Goal: Task Accomplishment & Management: Manage account settings

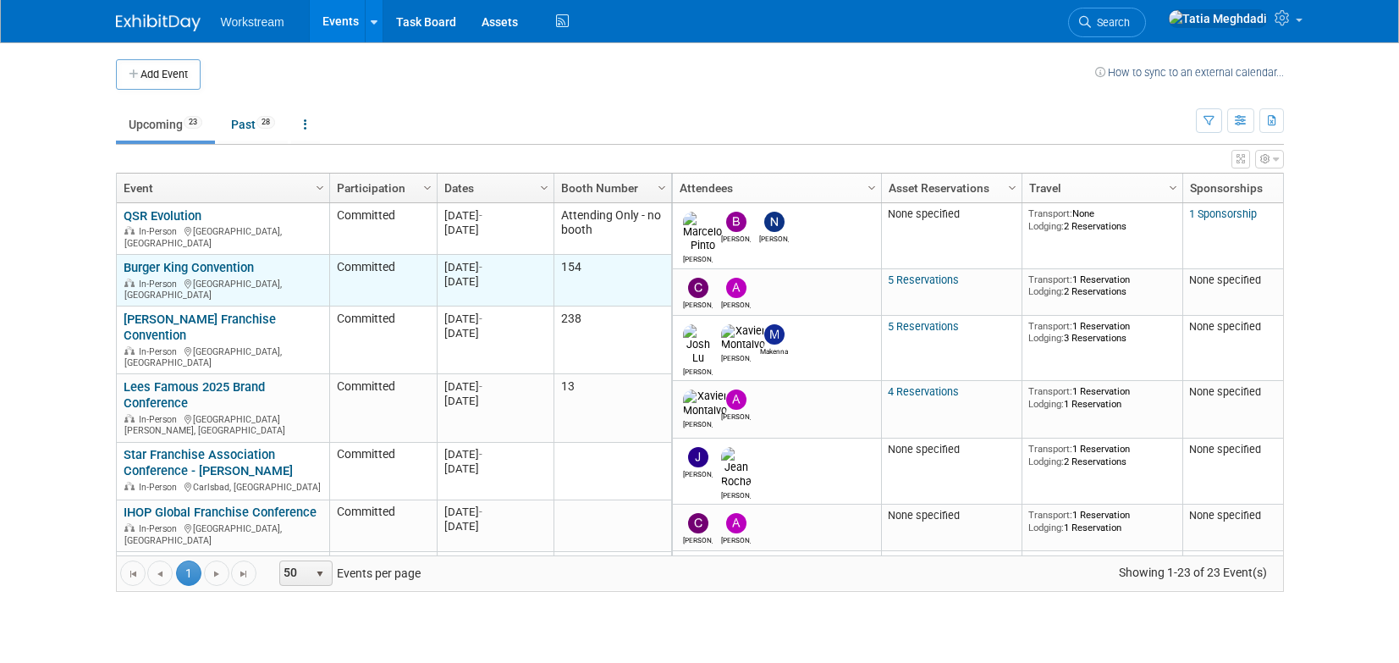
click at [146, 261] on link "Burger King Convention" at bounding box center [189, 267] width 130 height 15
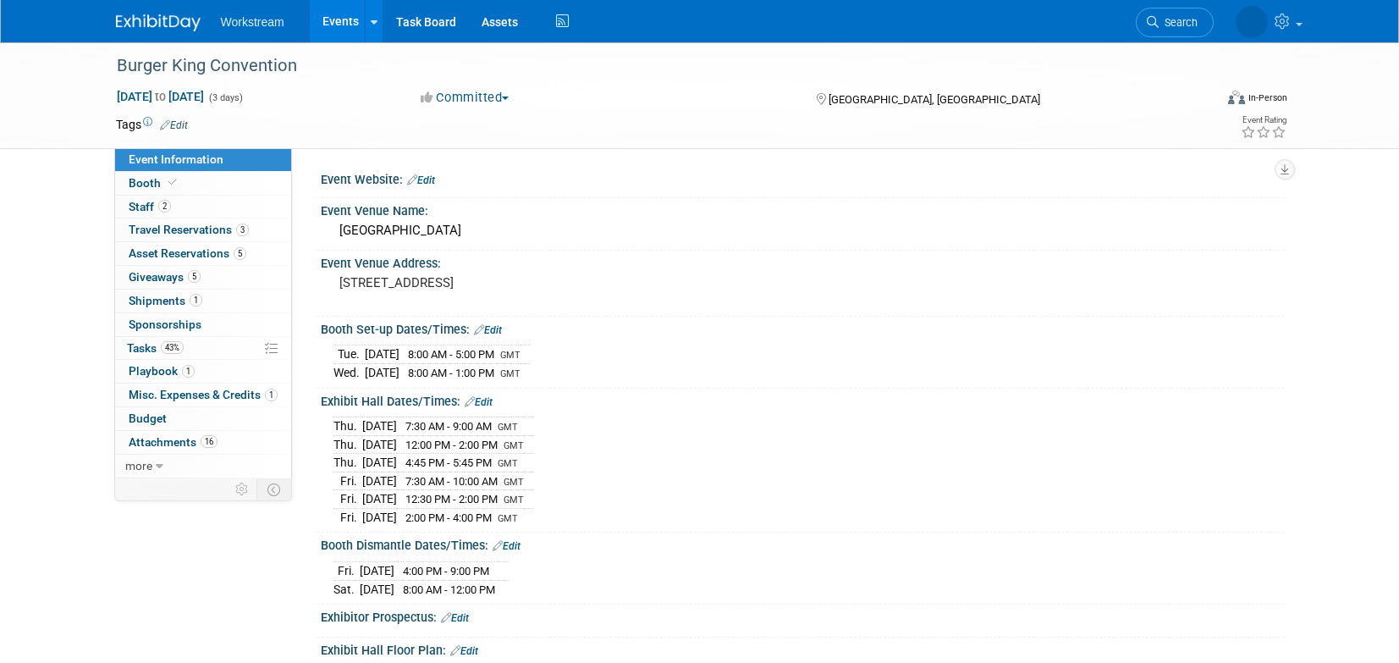
select select "Brand MSA"
select select "Restaurant"
select select "[PERSON_NAME]"
click at [146, 180] on span "Booth" at bounding box center [155, 183] width 52 height 14
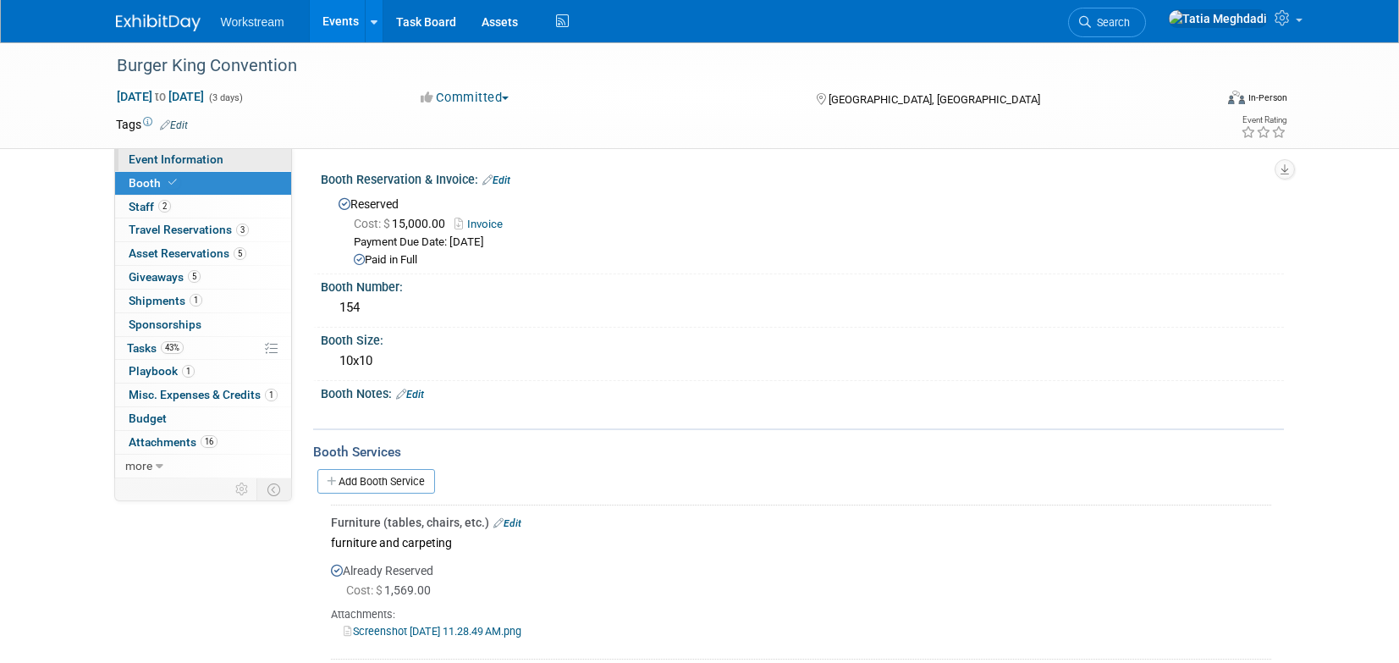
click at [152, 164] on span "Event Information" at bounding box center [176, 159] width 95 height 14
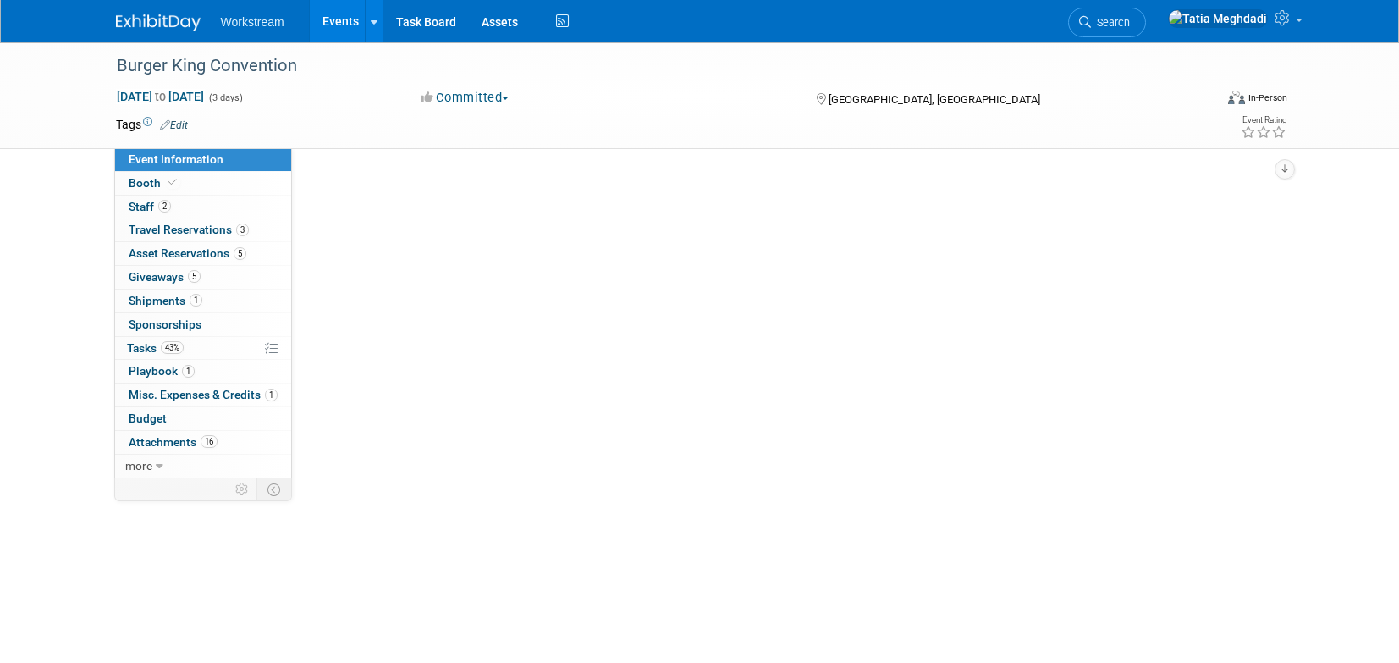
select select "Brand MSA"
select select "Restaurant"
select select "Tatia Meghdadi"
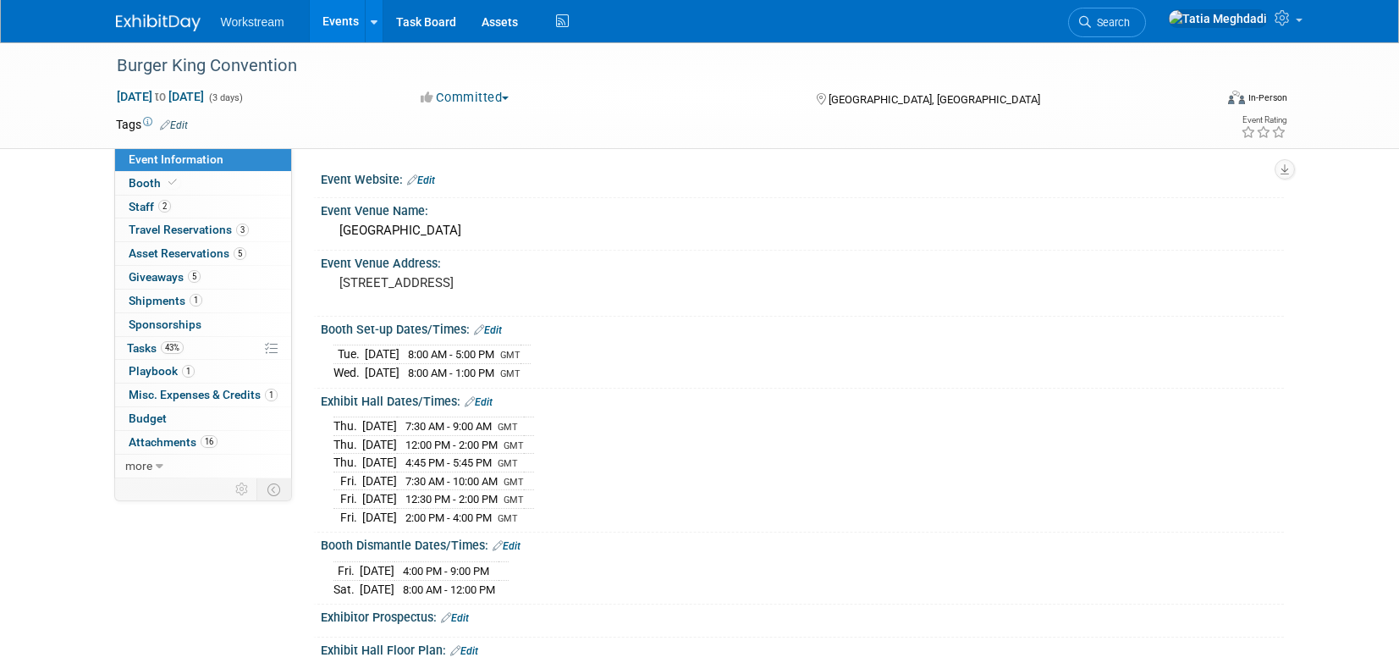
click at [345, 19] on link "Events" at bounding box center [341, 21] width 62 height 42
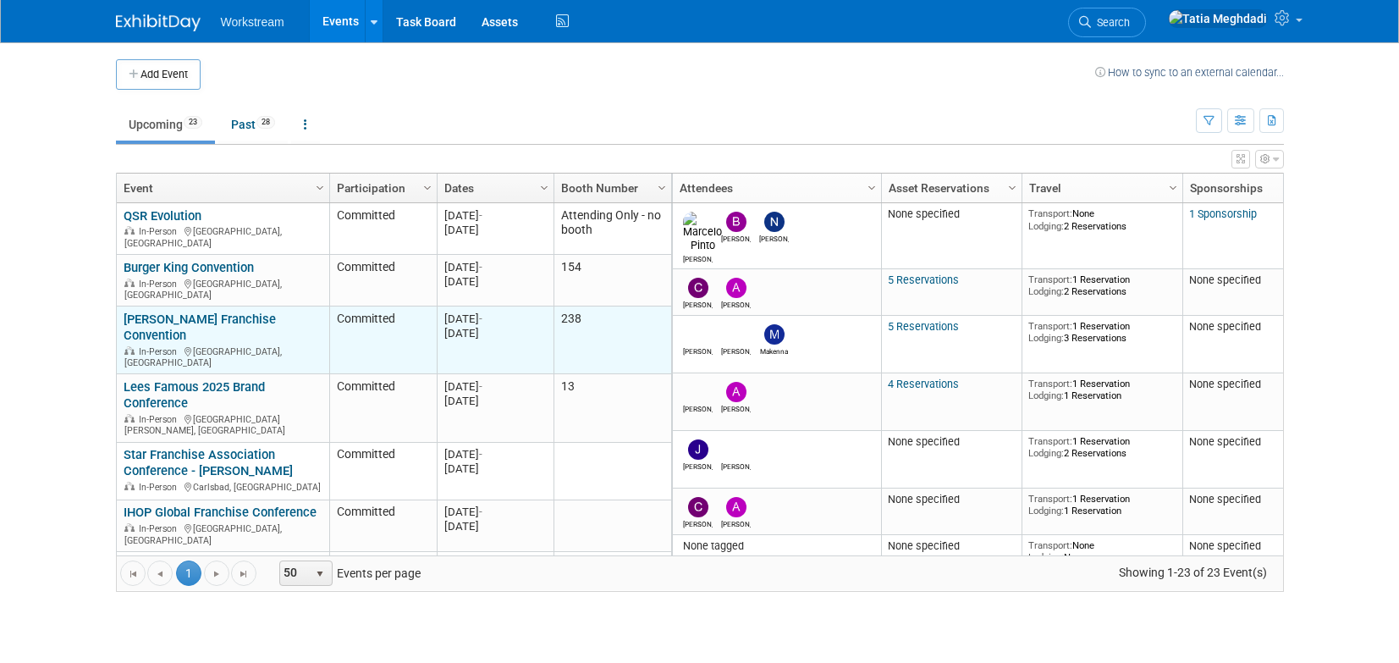
click at [174, 311] on link "[PERSON_NAME] Franchise Convention" at bounding box center [200, 326] width 152 height 31
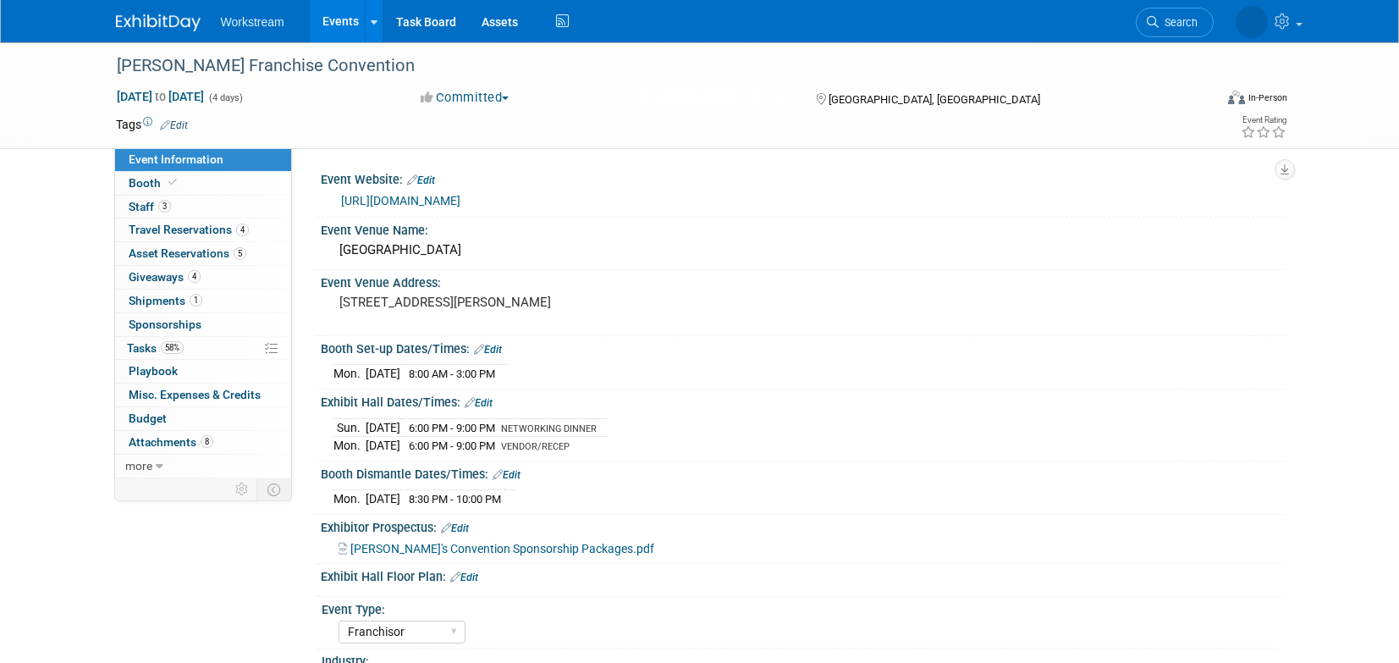
select select "Franchisor"
select select "Restaurant"
select select "No"
select select "Tatia Meghdadi"
click at [144, 185] on span "Booth" at bounding box center [155, 183] width 52 height 14
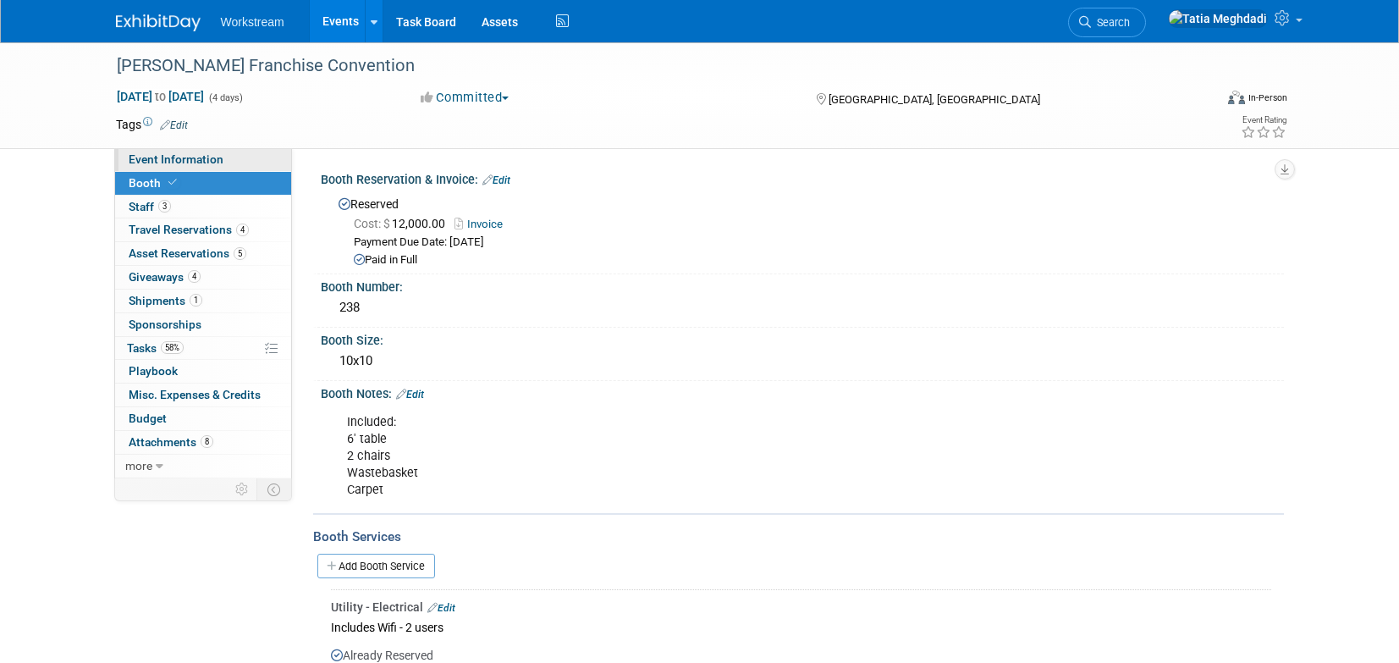
click at [148, 159] on span "Event Information" at bounding box center [176, 159] width 95 height 14
select select "Franchisor"
select select "Restaurant"
select select "No"
select select "[PERSON_NAME]"
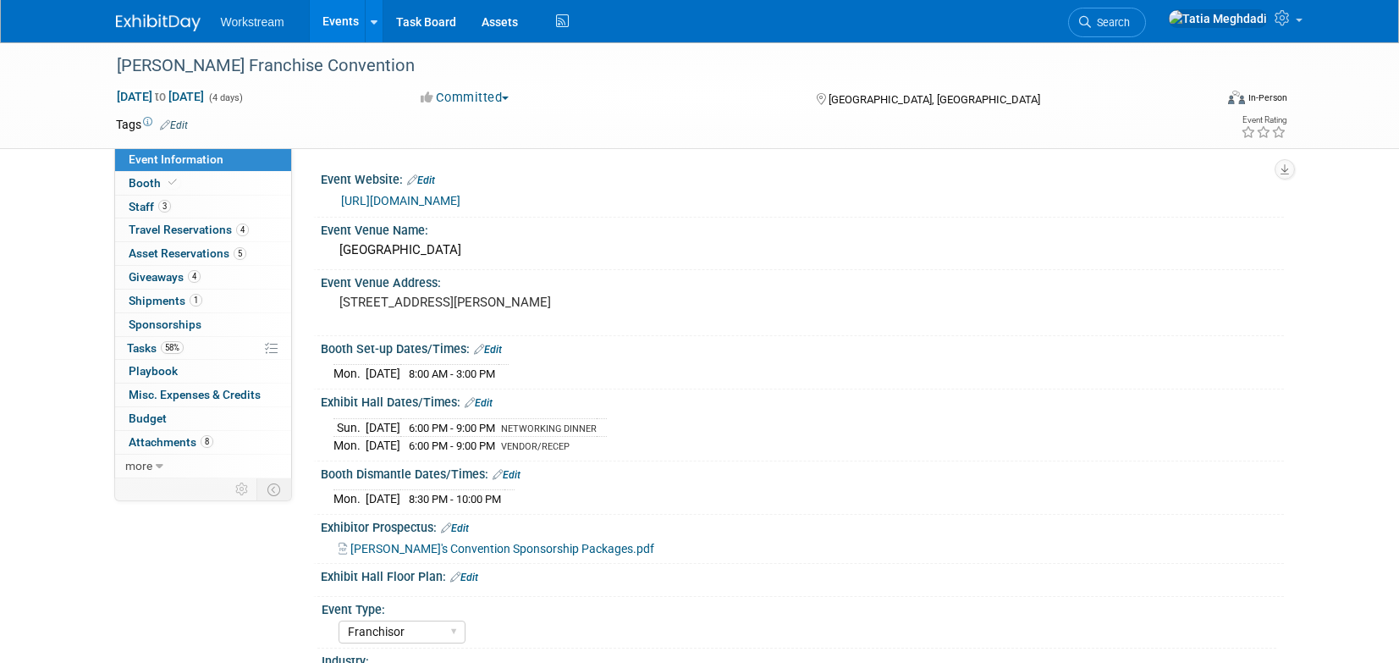
click at [173, 156] on span "Event Information" at bounding box center [176, 159] width 95 height 14
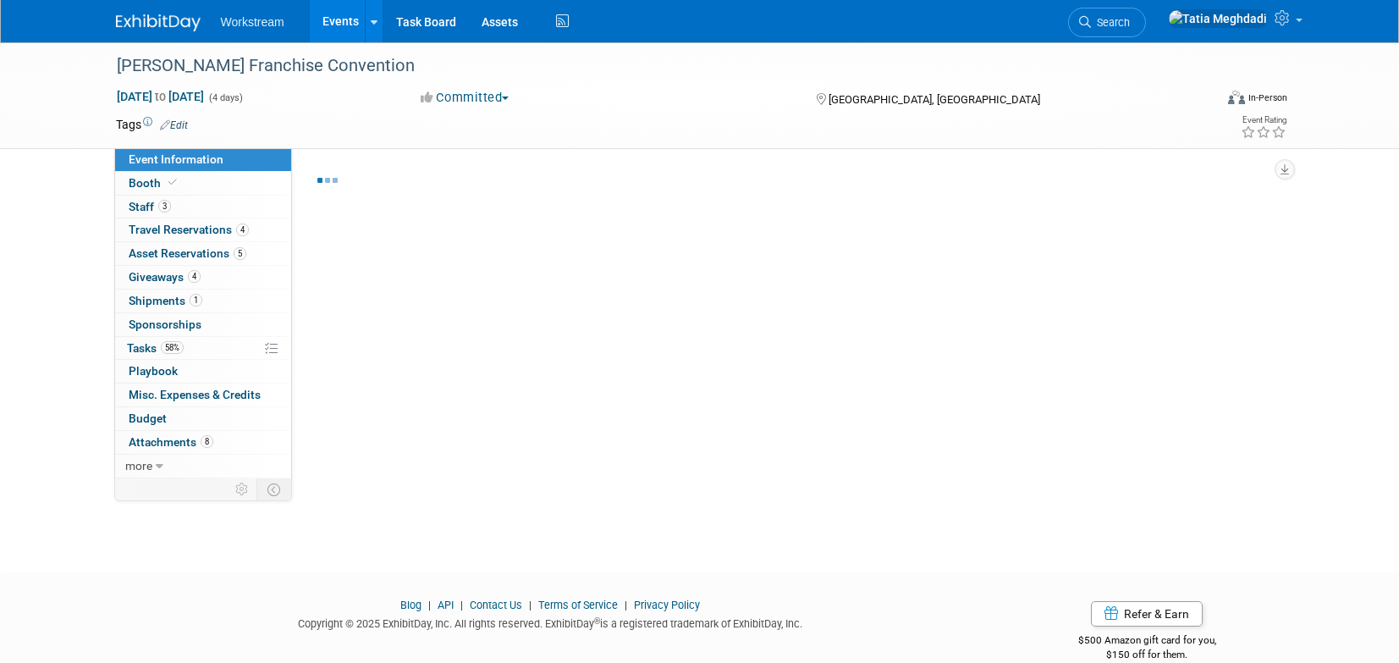
select select "Franchisor"
select select "Restaurant"
select select "No"
select select "[PERSON_NAME]"
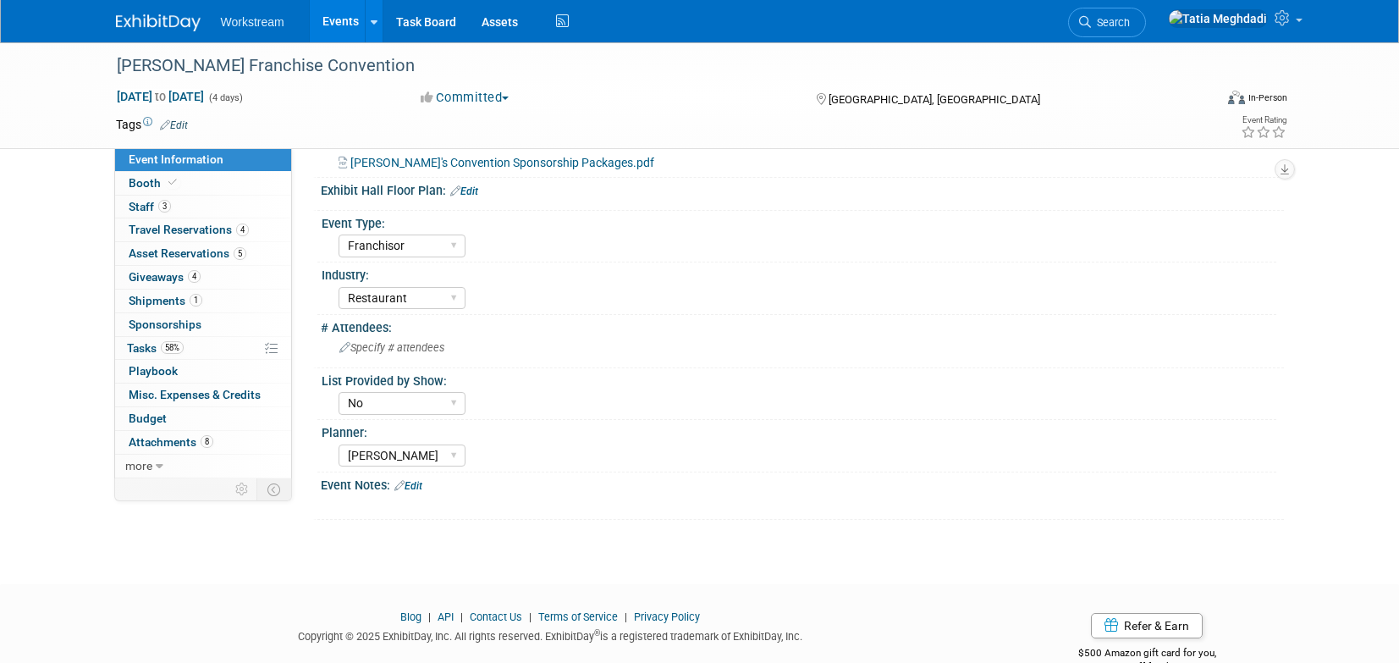
scroll to position [426, 0]
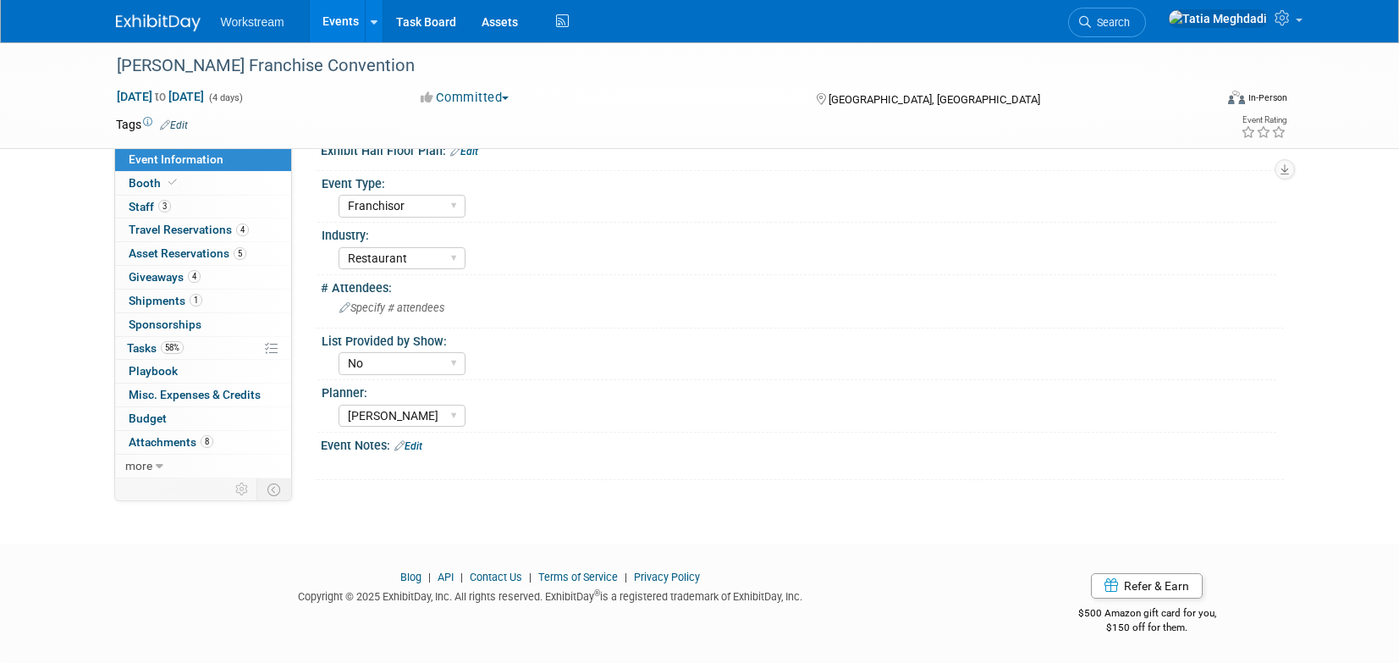
click at [411, 441] on link "Edit" at bounding box center [408, 446] width 28 height 12
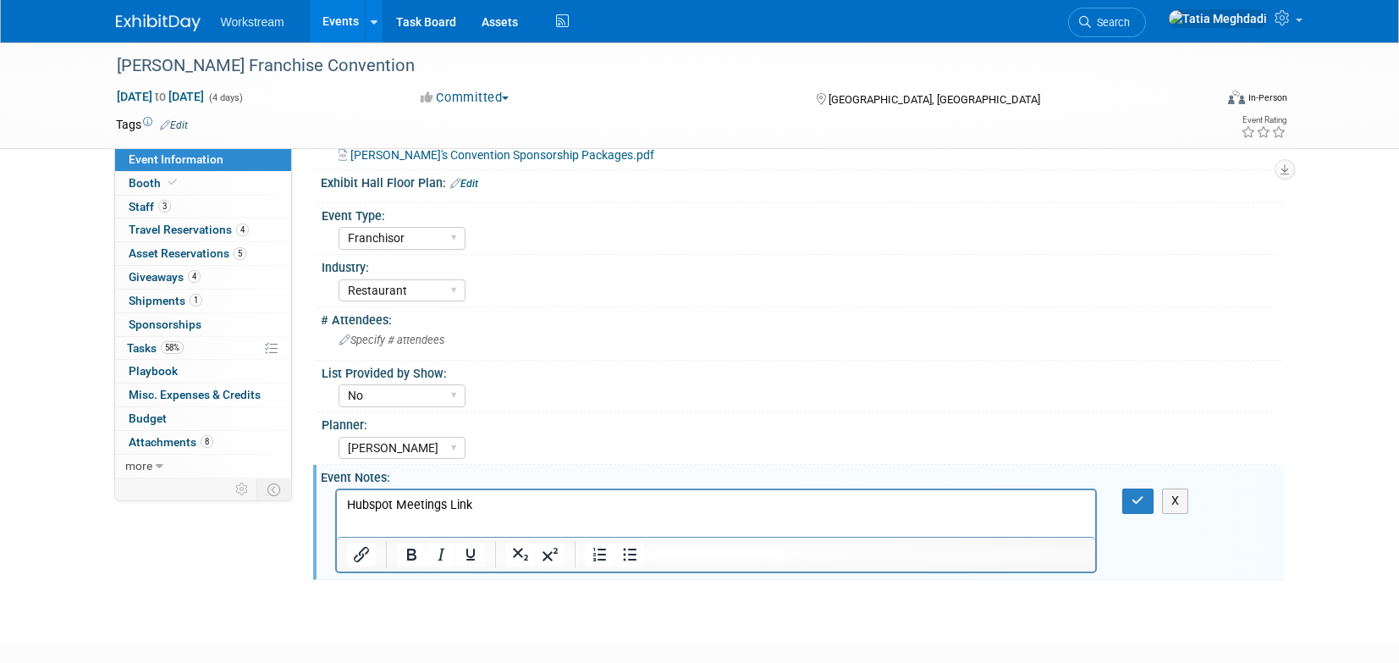
scroll to position [395, 0]
drag, startPoint x: 482, startPoint y: 499, endPoint x: 342, endPoint y: 528, distance: 143.4
click at [336, 504] on html "Hubspot Meetings Link" at bounding box center [715, 500] width 759 height 24
click at [361, 553] on icon "Insert/edit link" at bounding box center [361, 553] width 20 height 20
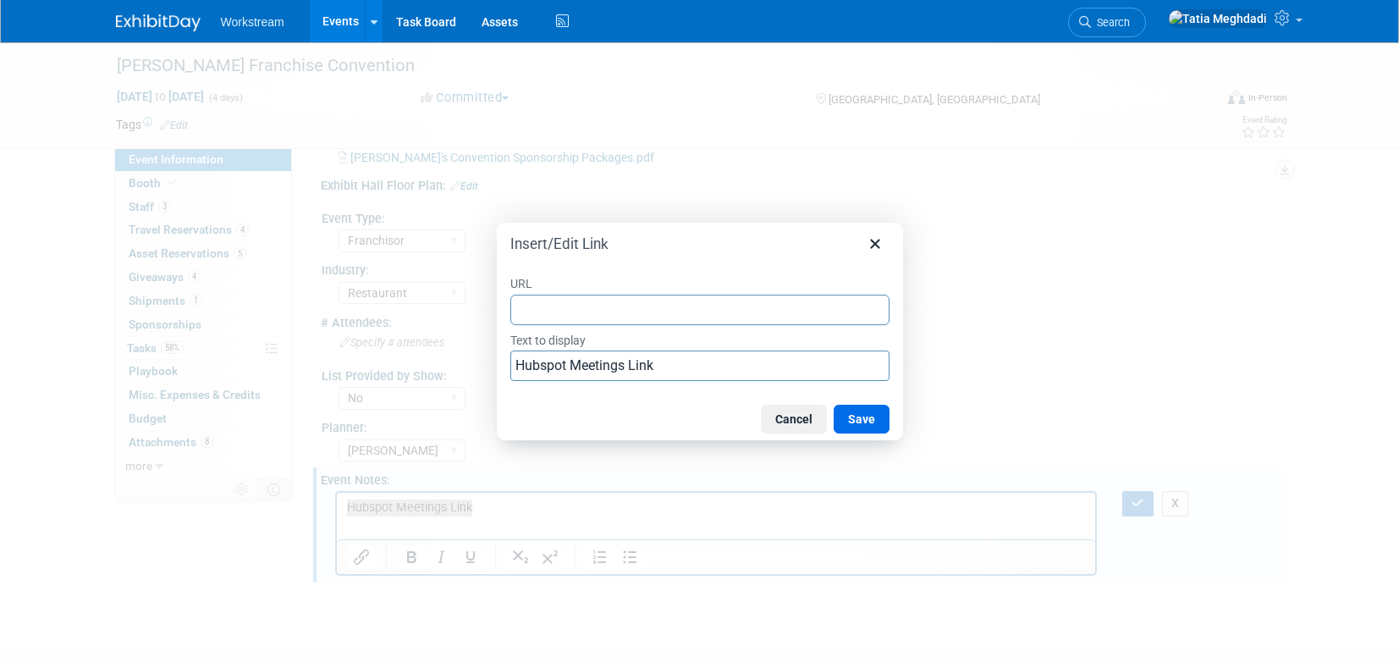
click at [576, 300] on input "URL" at bounding box center [699, 309] width 379 height 30
type input "https://meetings.hubspot.com/workstream-events/marcos-meetings"
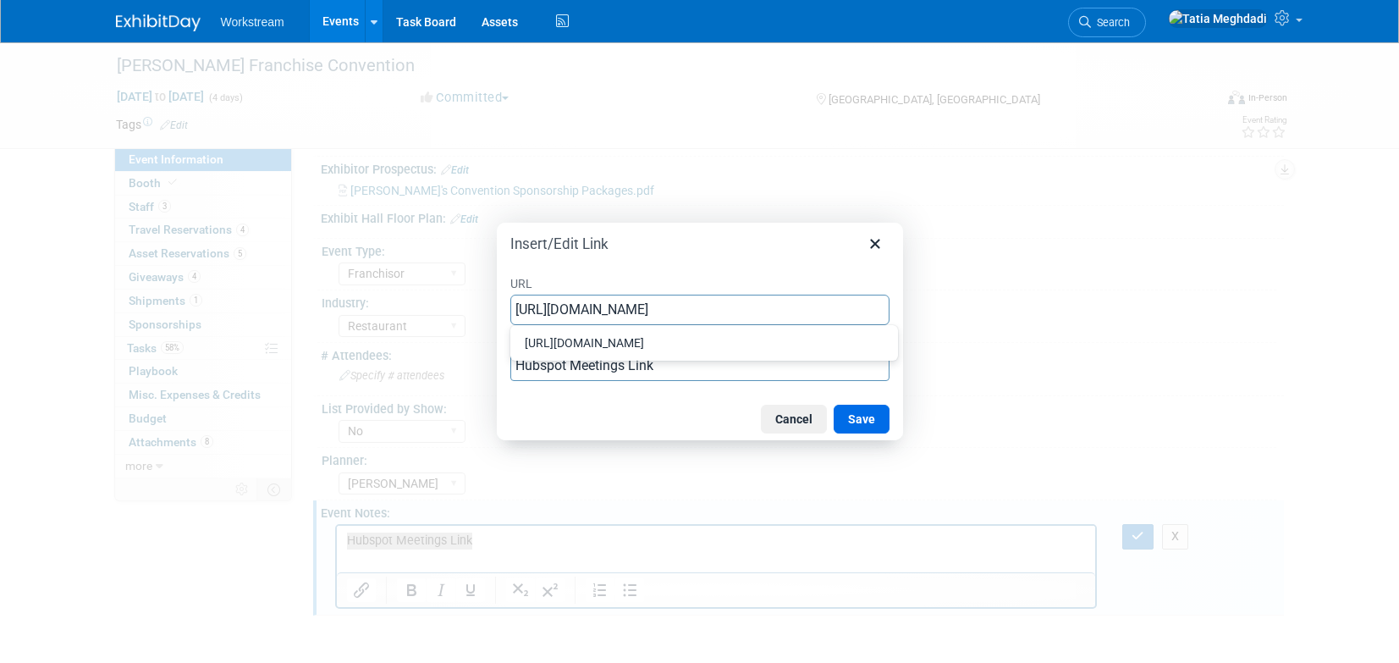
scroll to position [0, 46]
click at [863, 417] on button "Save" at bounding box center [862, 418] width 56 height 29
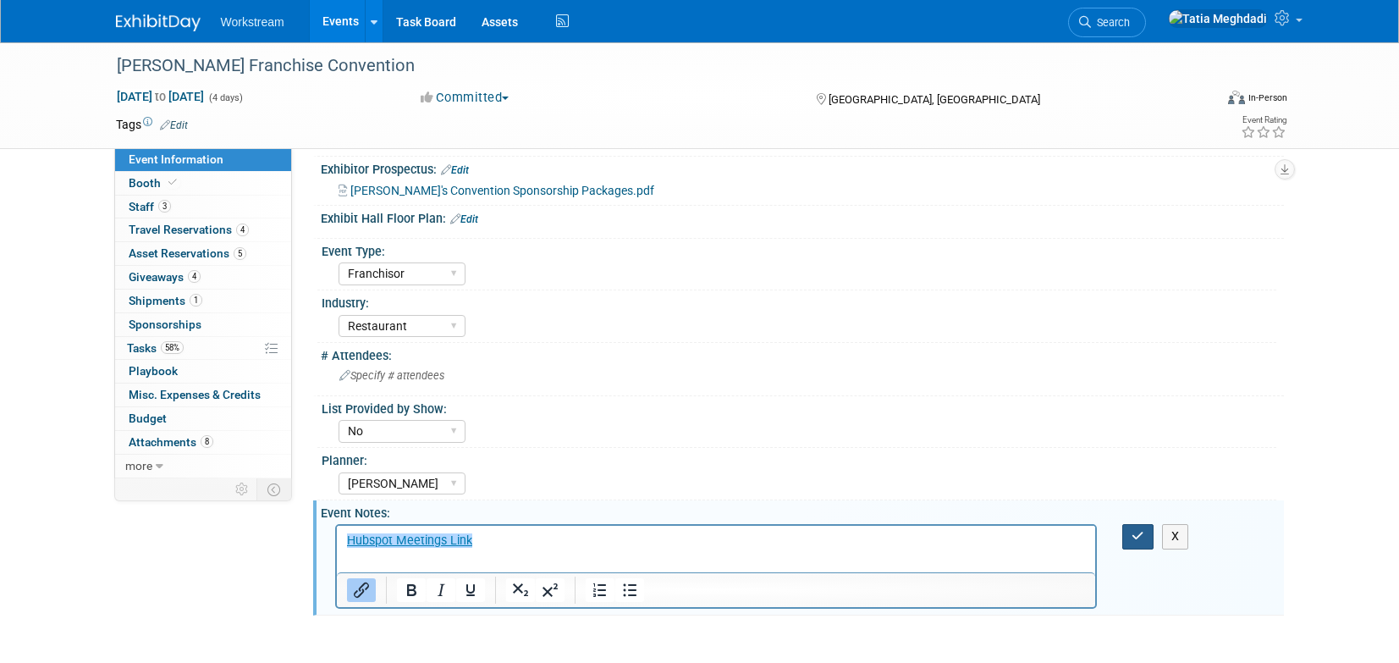
click at [1145, 532] on button "button" at bounding box center [1137, 536] width 31 height 25
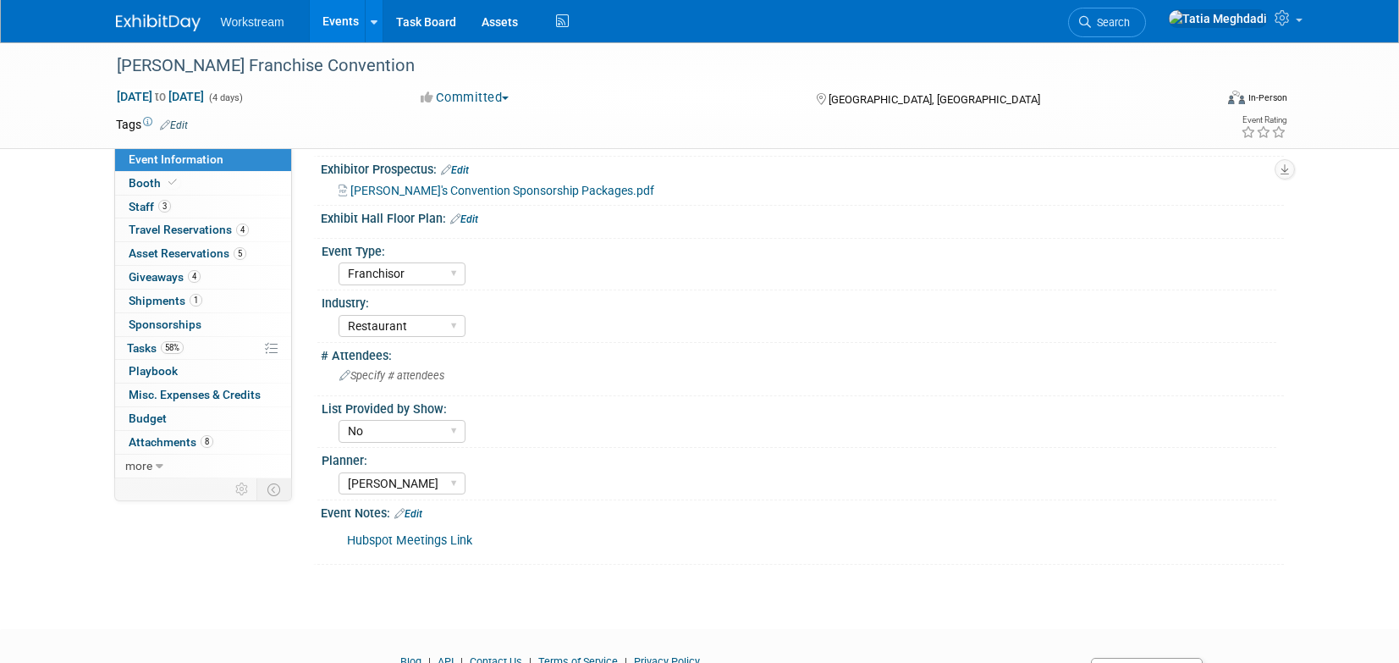
click at [347, 25] on link "Events" at bounding box center [341, 21] width 62 height 42
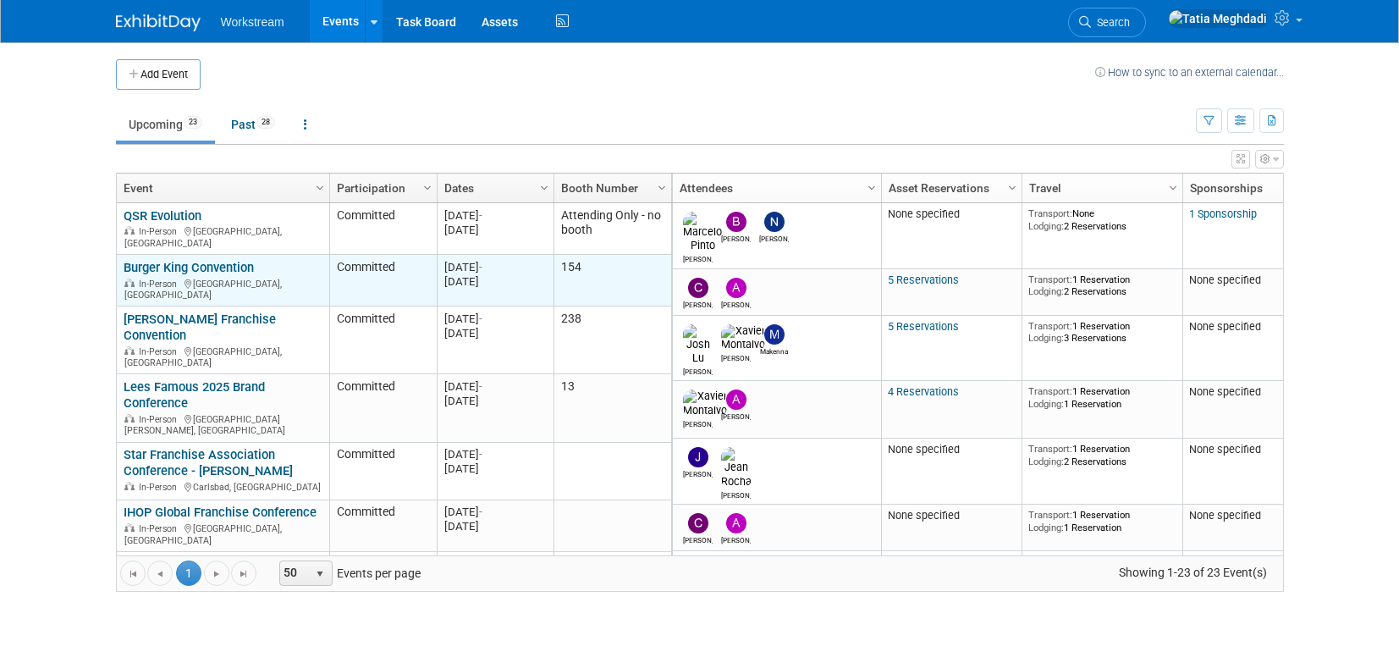
click at [190, 262] on link "Burger King Convention" at bounding box center [189, 267] width 130 height 15
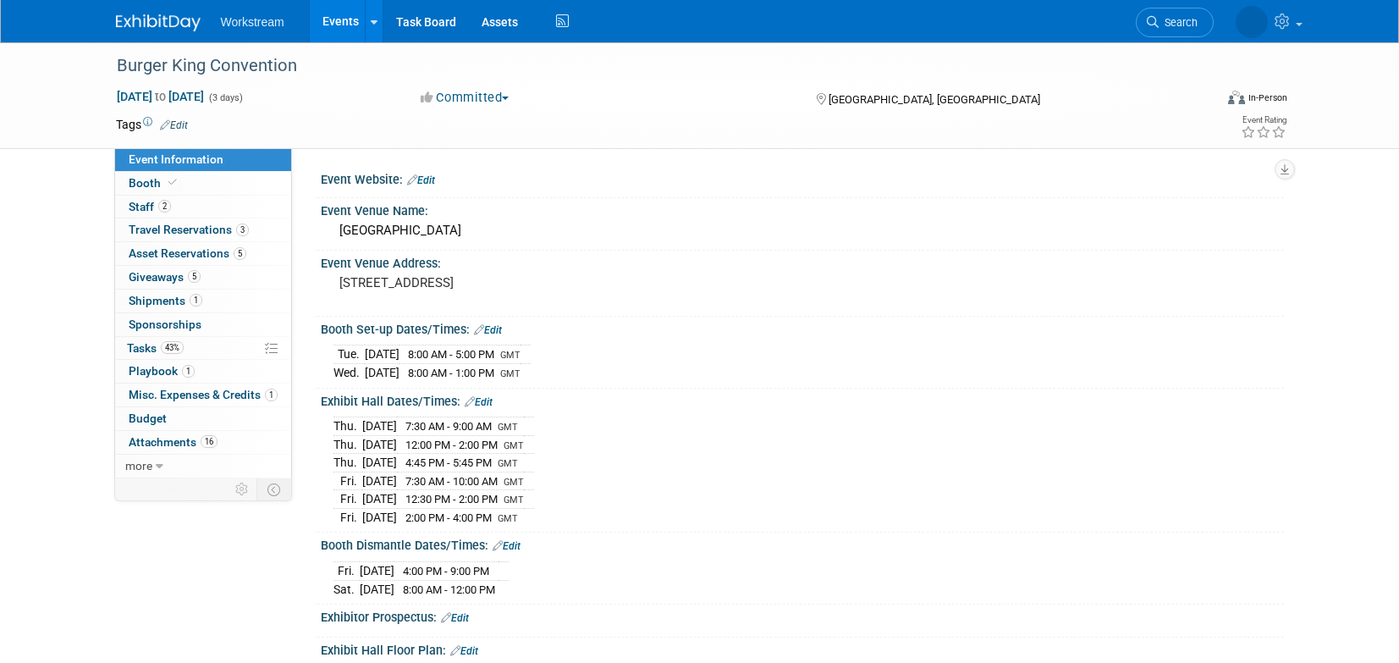
select select "Brand MSA"
select select "Restaurant"
select select "Tatia Meghdadi"
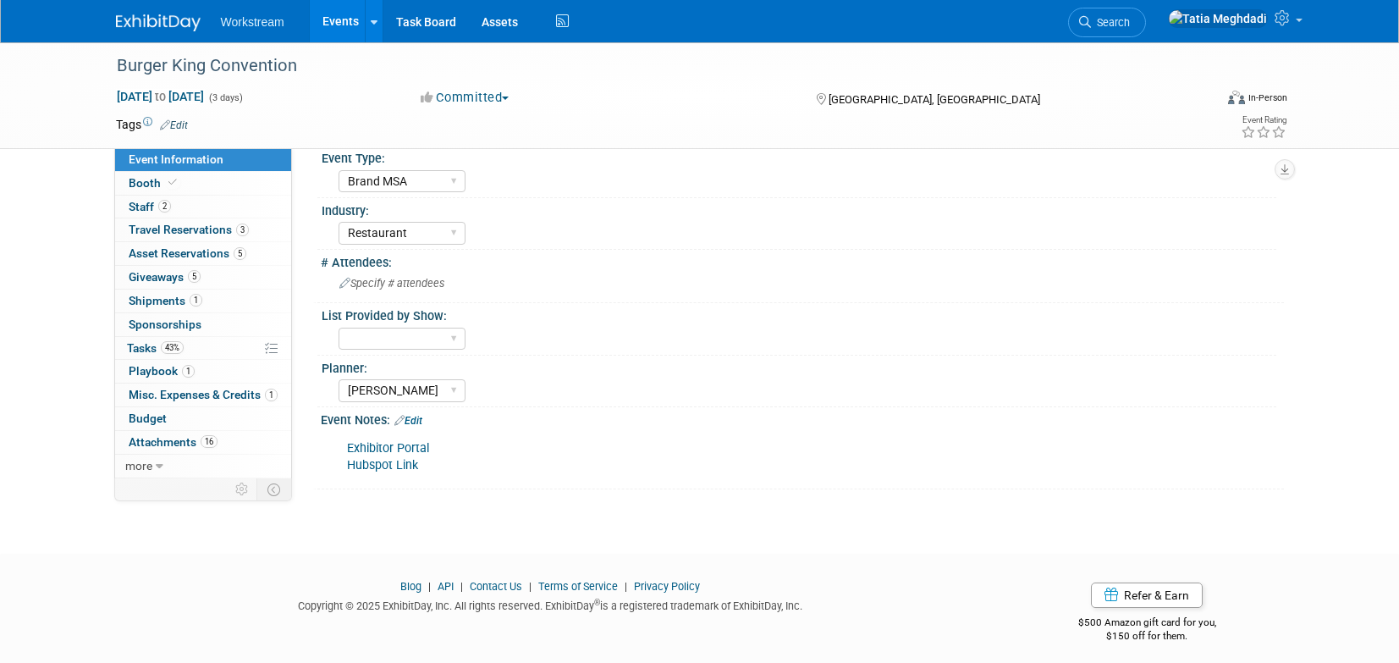
scroll to position [533, 0]
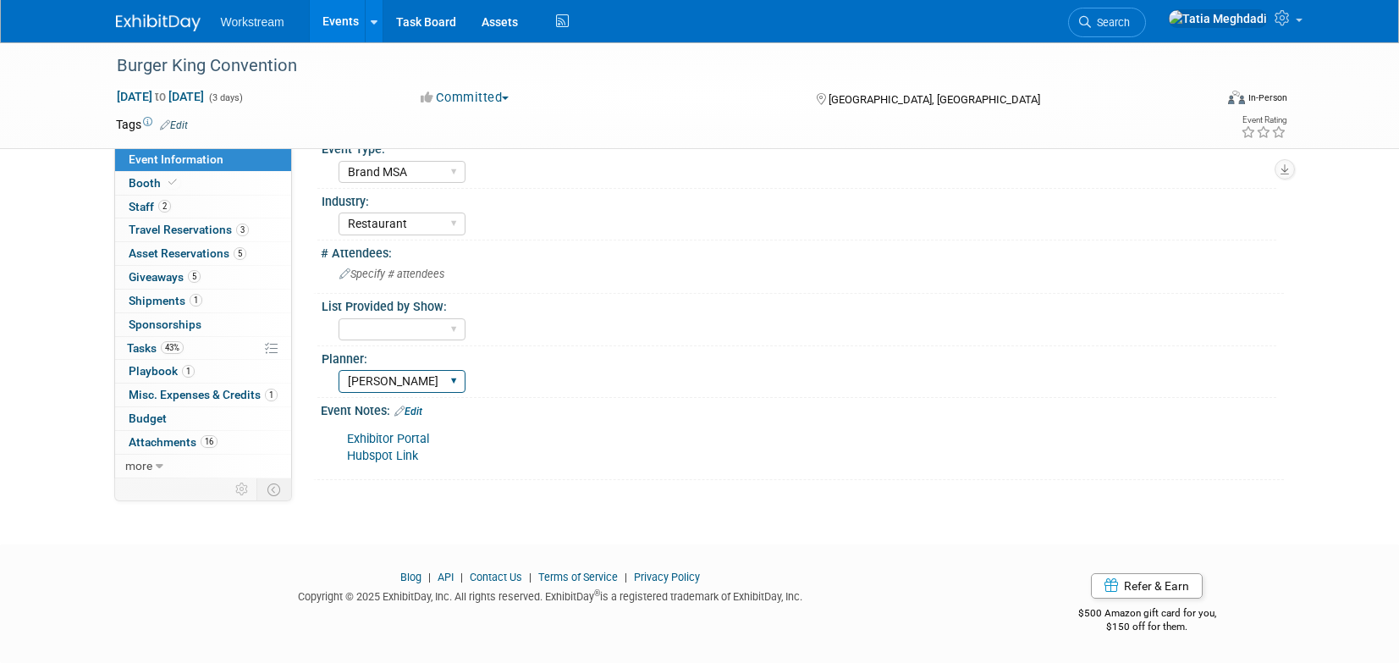
click at [457, 377] on select "Tatia Meghdadi Amelia Hapgood" at bounding box center [401, 381] width 127 height 23
click at [416, 410] on link "Edit" at bounding box center [408, 411] width 28 height 12
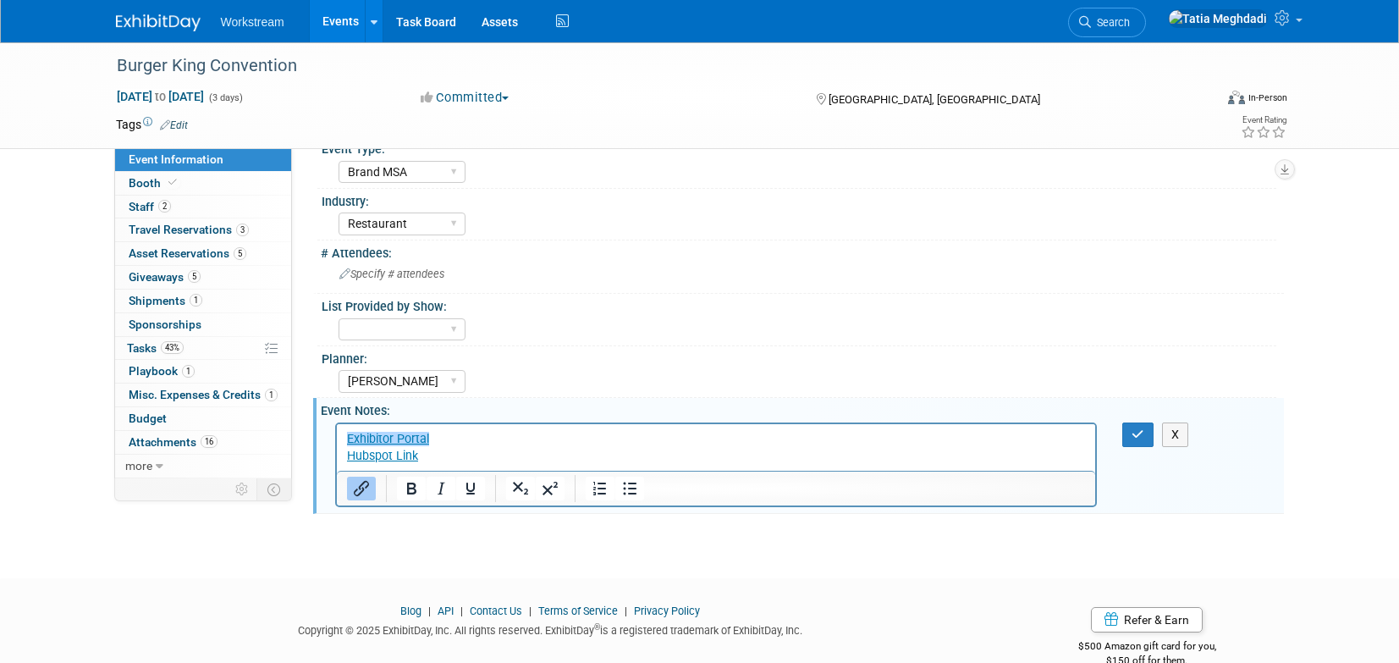
scroll to position [0, 0]
drag, startPoint x: 432, startPoint y: 459, endPoint x: 331, endPoint y: 457, distance: 100.7
click at [336, 457] on html "Exhibitor Portal Hubspot Link﻿" at bounding box center [715, 443] width 759 height 41
drag, startPoint x: 481, startPoint y: 454, endPoint x: 335, endPoint y: 454, distance: 145.5
click at [336, 454] on html "Exhibitor Portal Hubspot Meetings Link" at bounding box center [715, 443] width 759 height 41
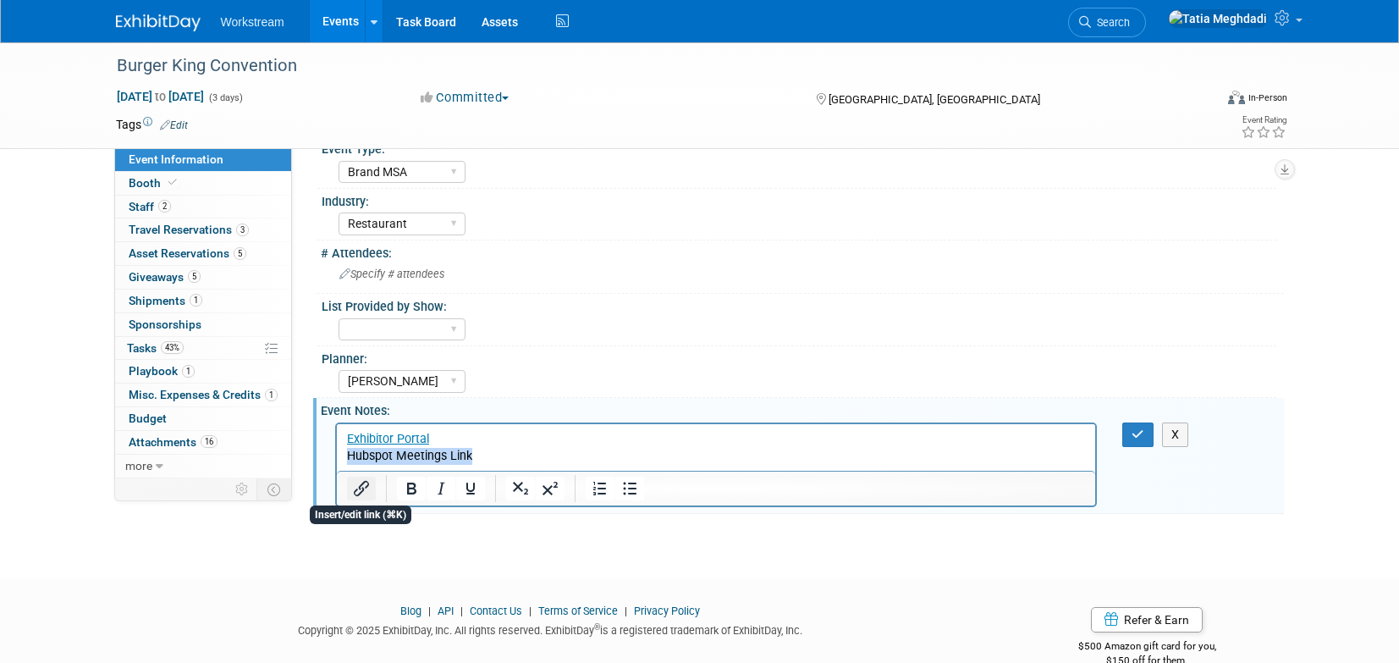
click at [358, 488] on icon "Insert/edit link" at bounding box center [361, 488] width 20 height 20
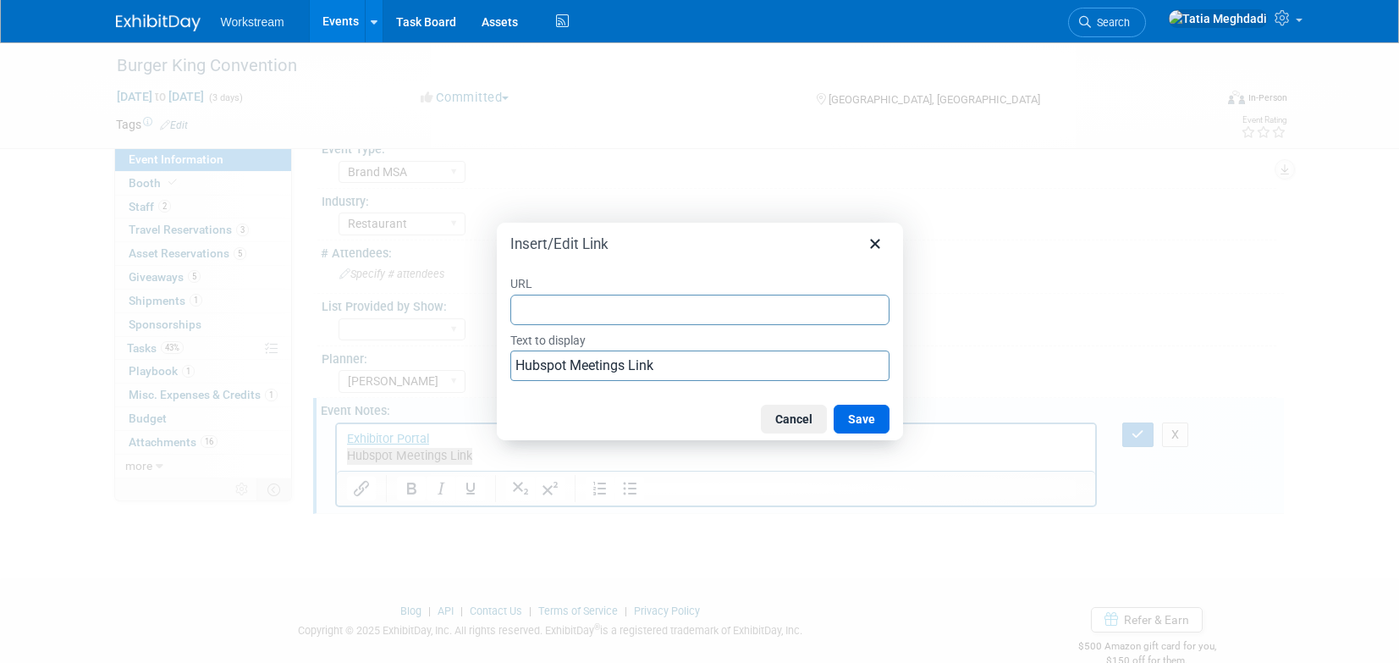
type input "https://meetings.hubspot.com/workstream-events/bk-meetings"
click at [867, 419] on button "Save" at bounding box center [862, 418] width 56 height 29
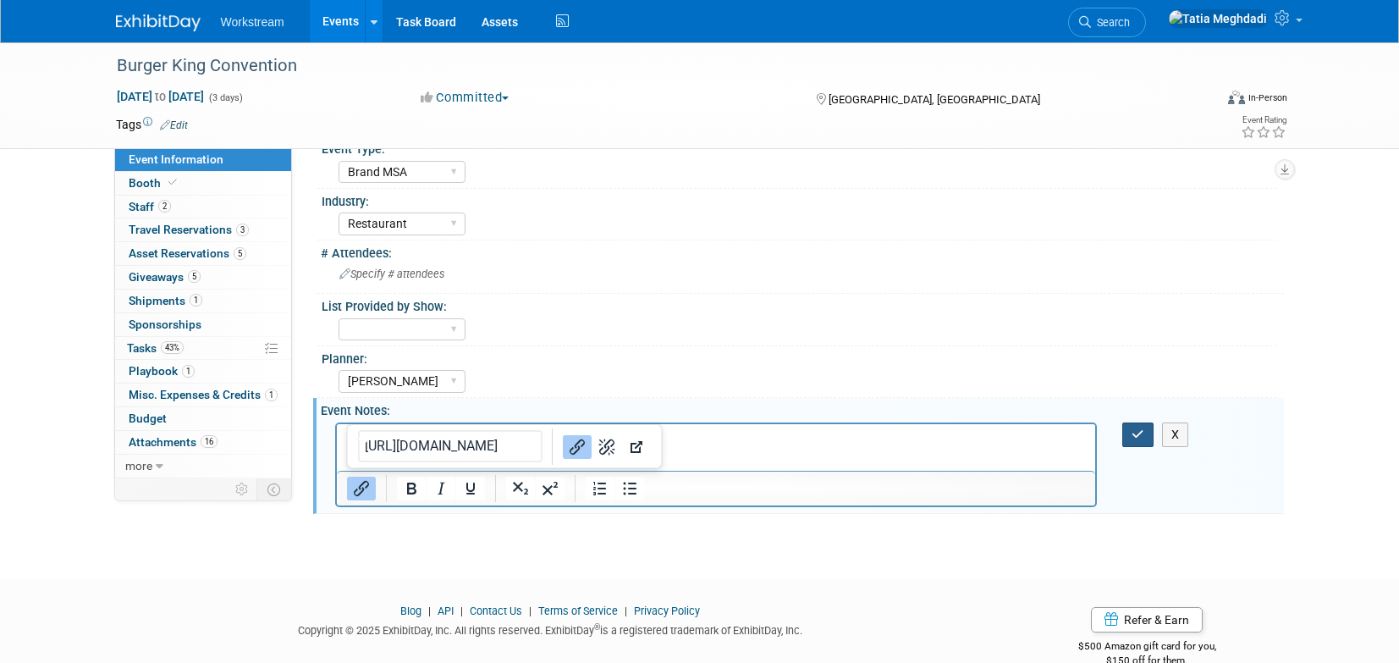
click at [1125, 428] on button "button" at bounding box center [1137, 434] width 31 height 25
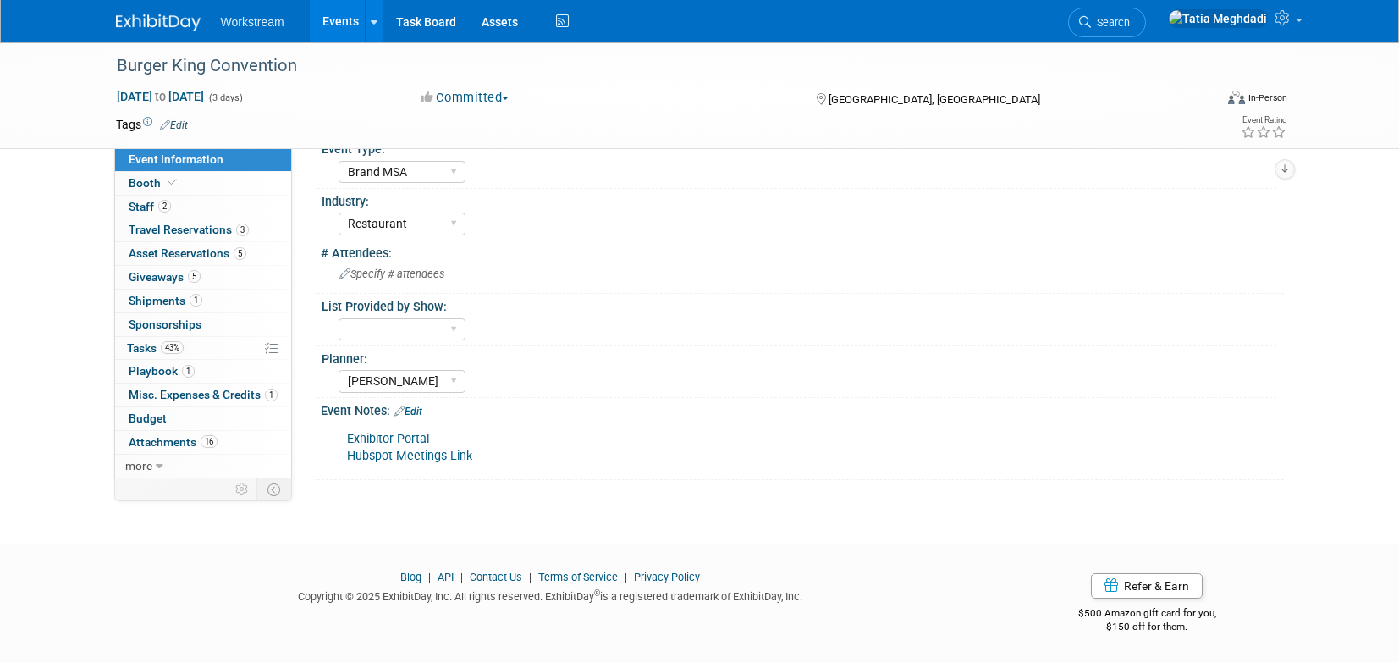
click at [341, 25] on link "Events" at bounding box center [341, 21] width 62 height 42
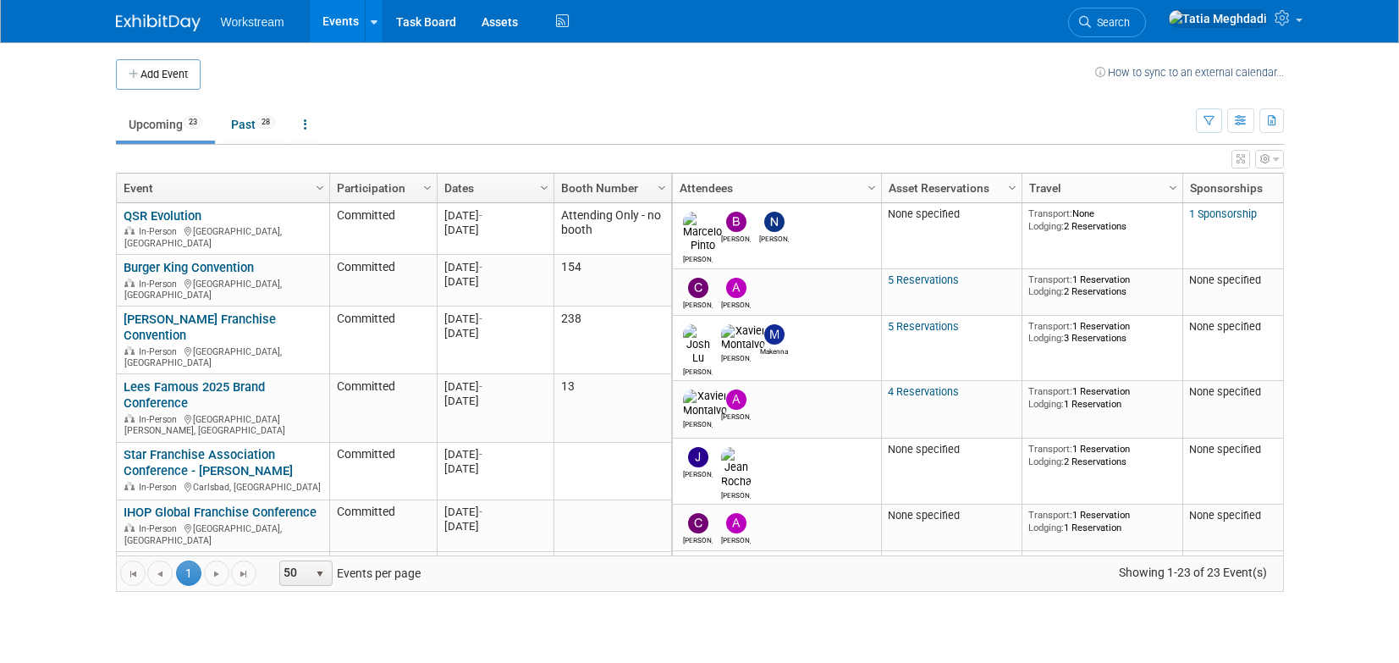
click at [323, 21] on link "Events" at bounding box center [341, 21] width 62 height 42
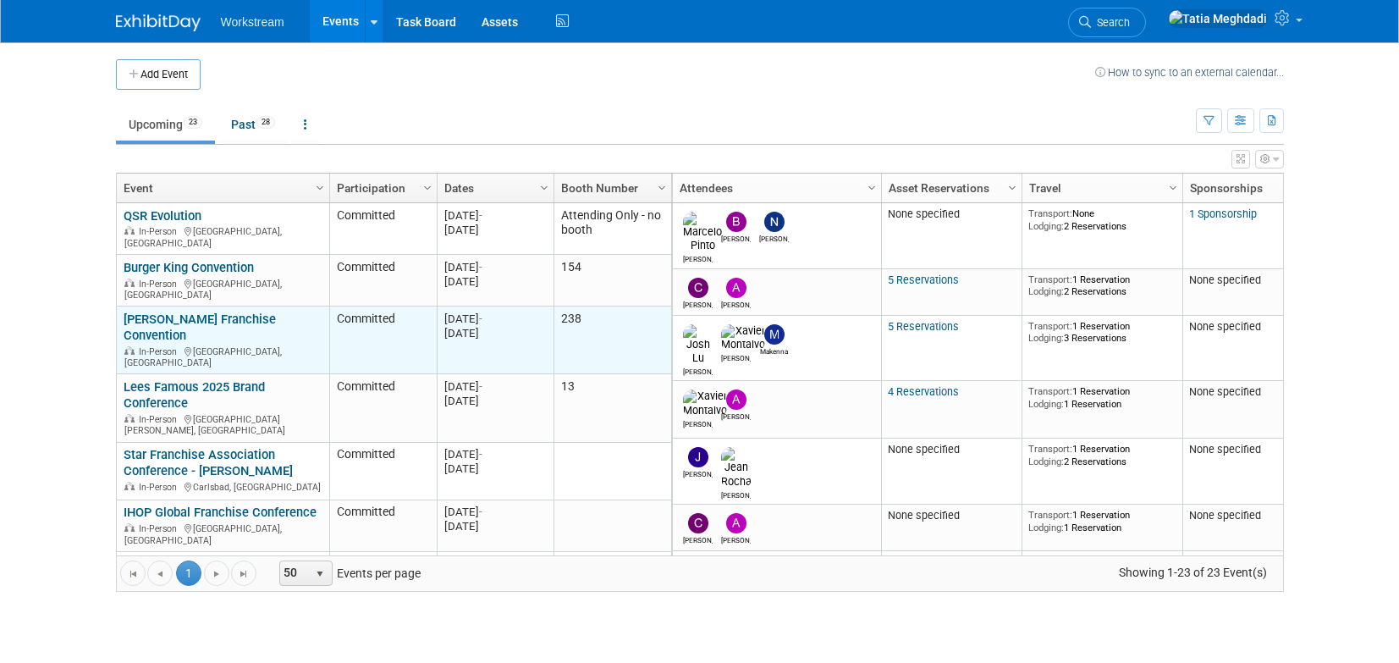
click at [166, 317] on link "[PERSON_NAME] Franchise Convention" at bounding box center [200, 326] width 152 height 31
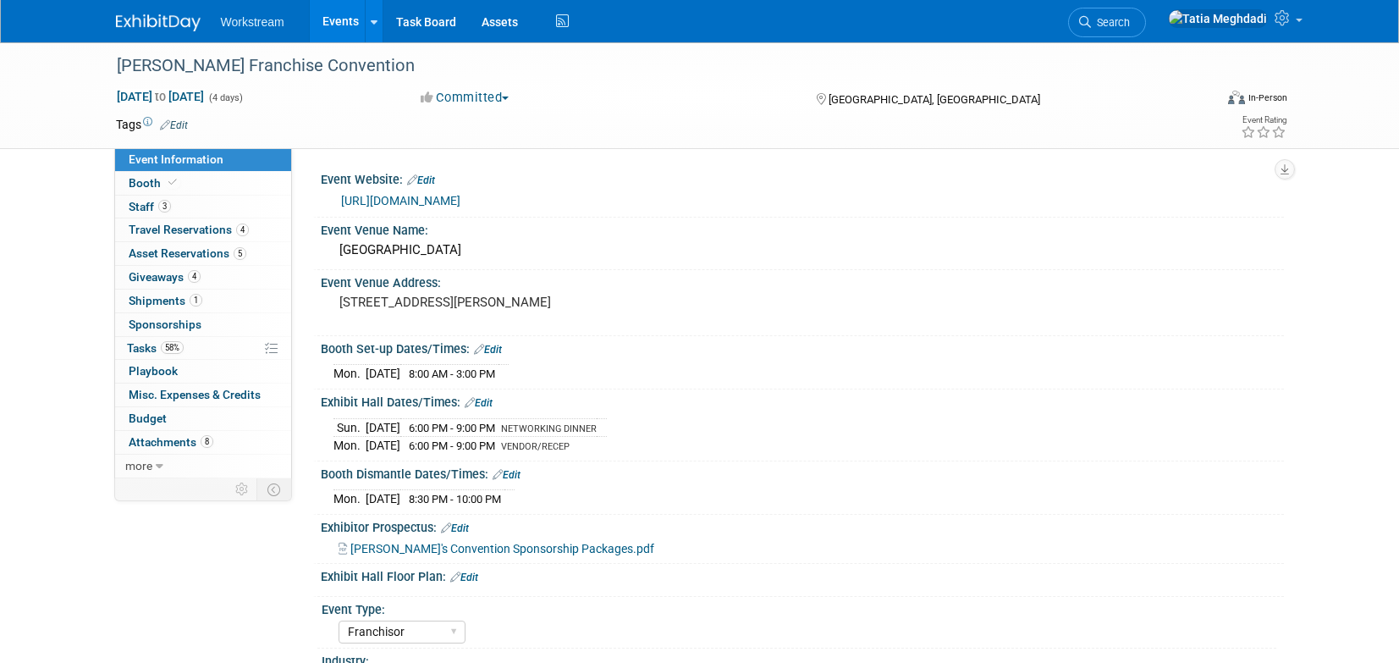
select select "Franchisor"
select select "Restaurant"
select select "No"
select select "[PERSON_NAME]"
